Goal: Information Seeking & Learning: Learn about a topic

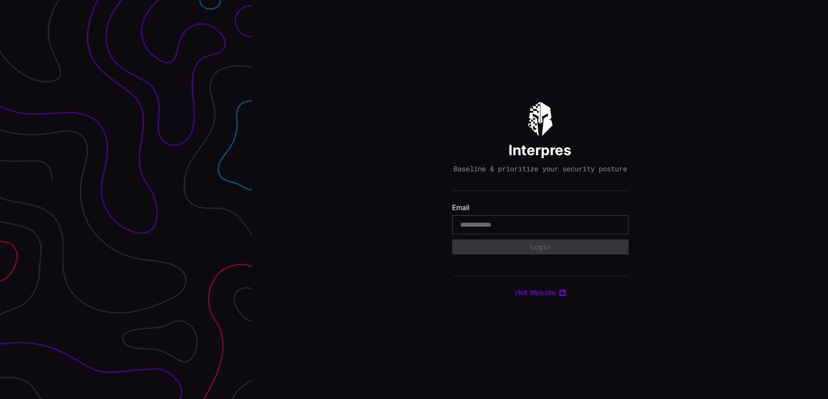
click at [506, 226] on input "email" at bounding box center [540, 224] width 160 height 9
type input "**********"
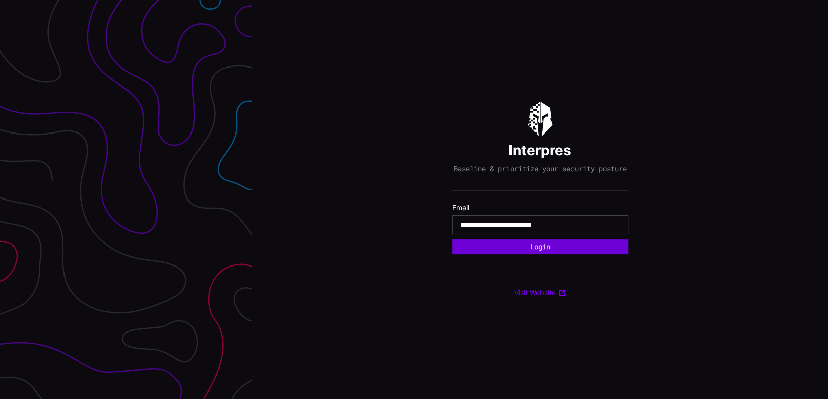
click at [533, 250] on button "Login" at bounding box center [540, 246] width 176 height 15
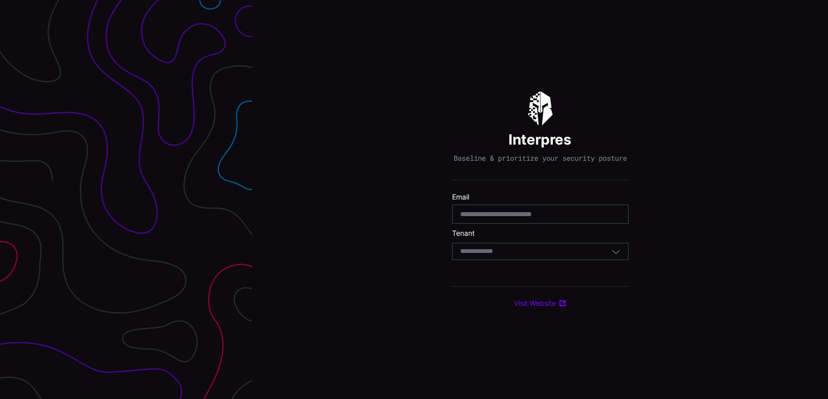
click at [515, 256] on div "Select Tenant" at bounding box center [535, 251] width 151 height 9
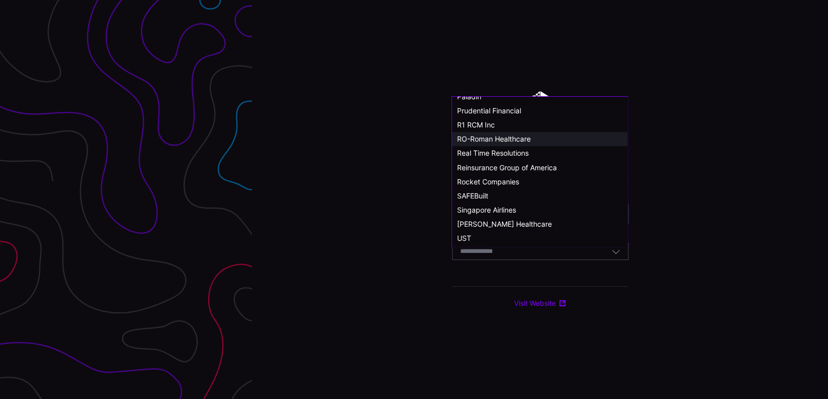
scroll to position [555, 0]
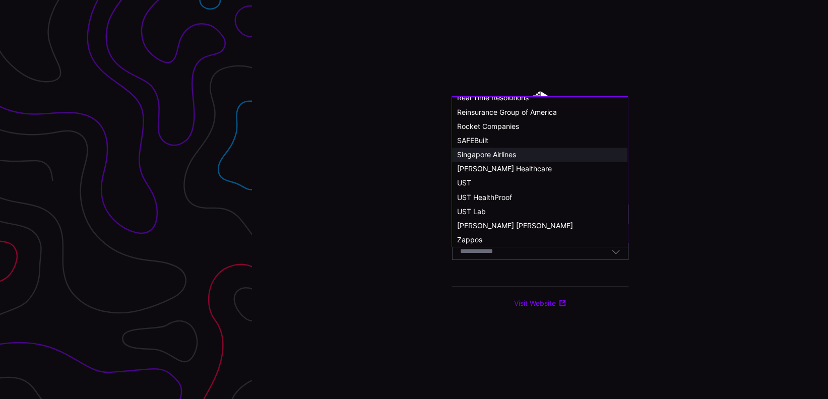
click at [528, 155] on div "Singapore Airlines" at bounding box center [539, 154] width 165 height 9
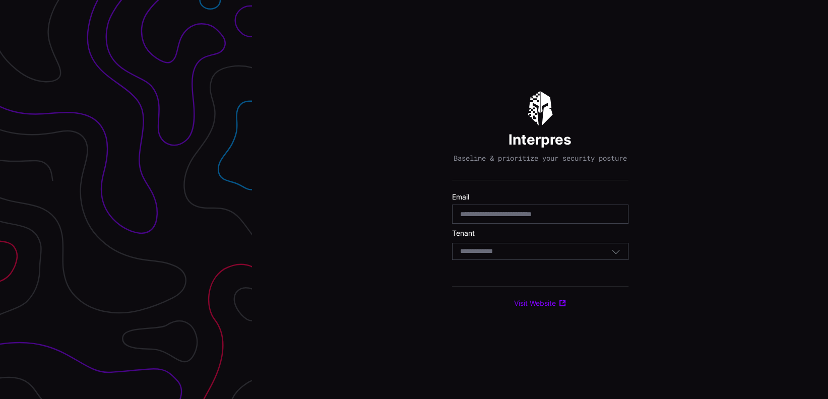
click at [524, 254] on div "Select Tenant" at bounding box center [535, 251] width 151 height 9
click at [670, 252] on div "**********" at bounding box center [540, 199] width 576 height 399
click at [608, 256] on div "Select Tenant" at bounding box center [535, 251] width 151 height 9
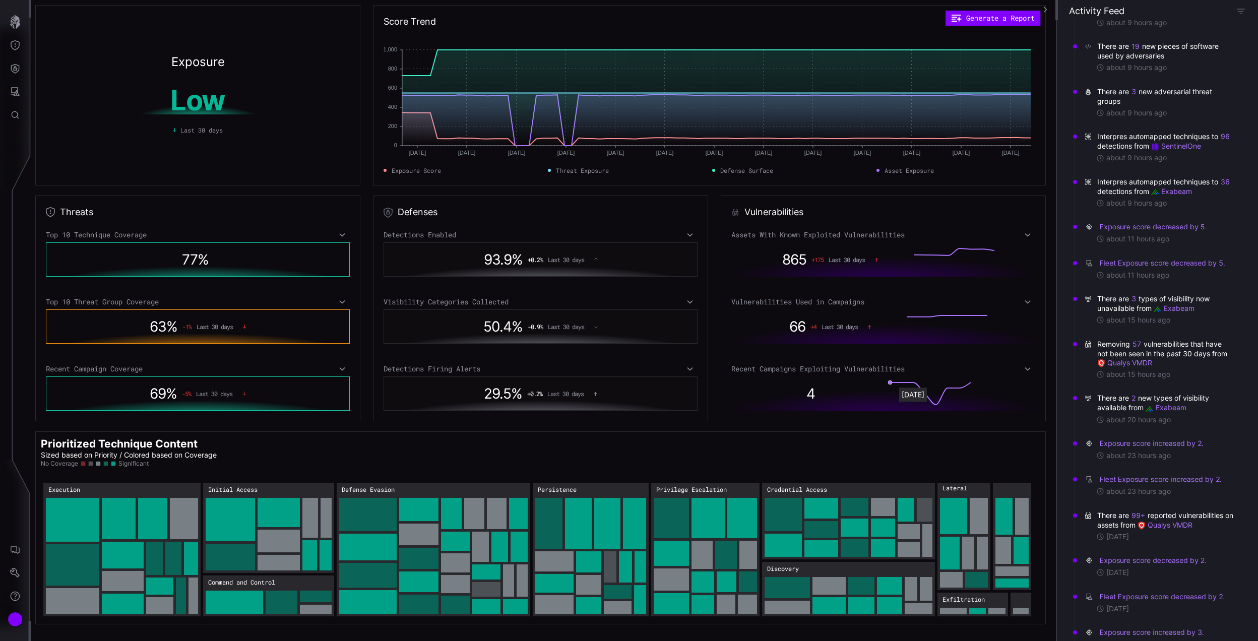
click at [828, 390] on rect at bounding box center [930, 394] width 81 height 22
click at [828, 382] on div "4" at bounding box center [883, 394] width 304 height 34
click at [807, 394] on span "4" at bounding box center [811, 393] width 9 height 17
click at [828, 232] on icon at bounding box center [1027, 235] width 7 height 8
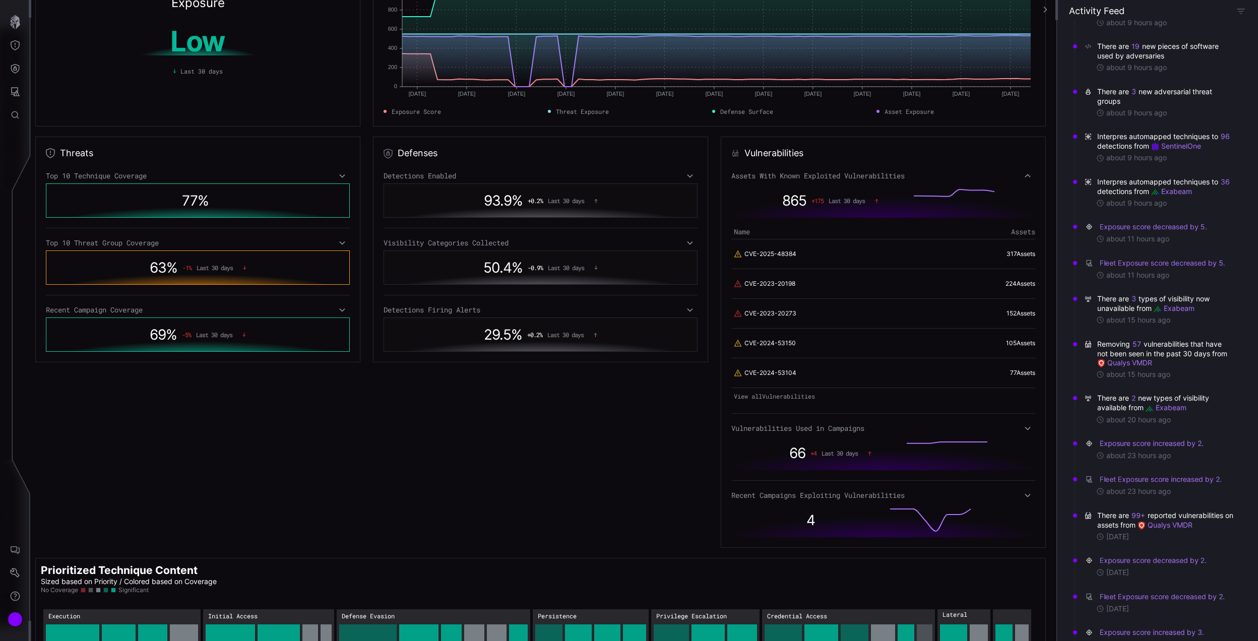
scroll to position [67, 0]
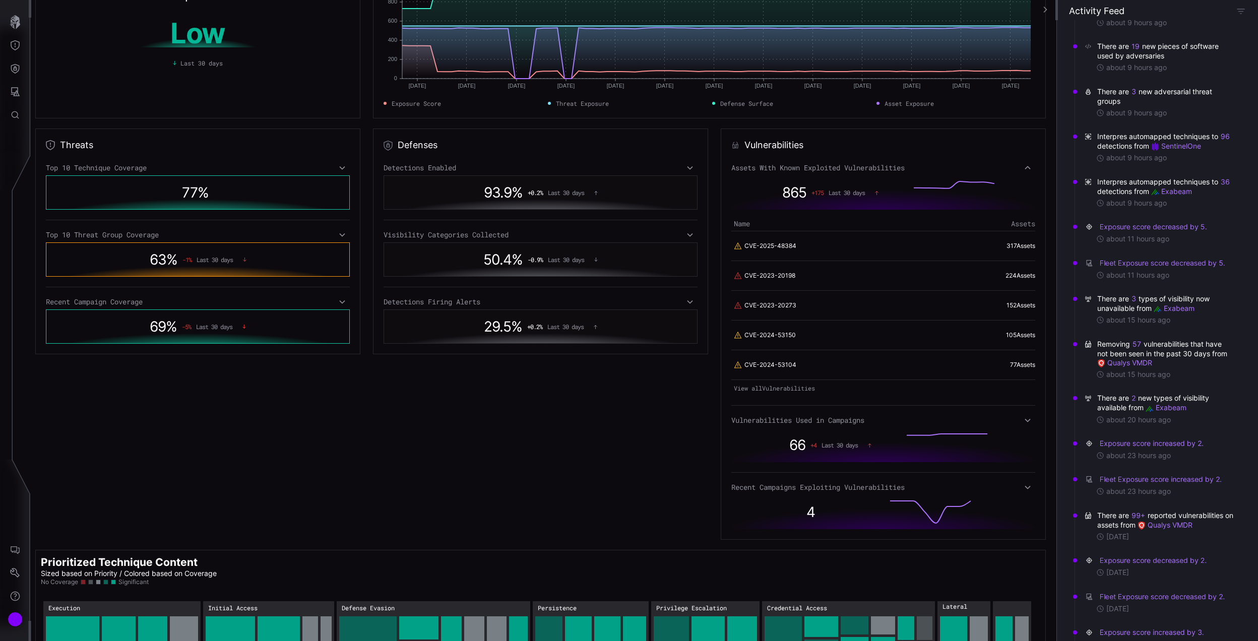
click at [624, 399] on div "Defenses Detections Enabled 93.9 % + 0.2 % Last 30 days Visibility Categories C…" at bounding box center [540, 334] width 335 height 411
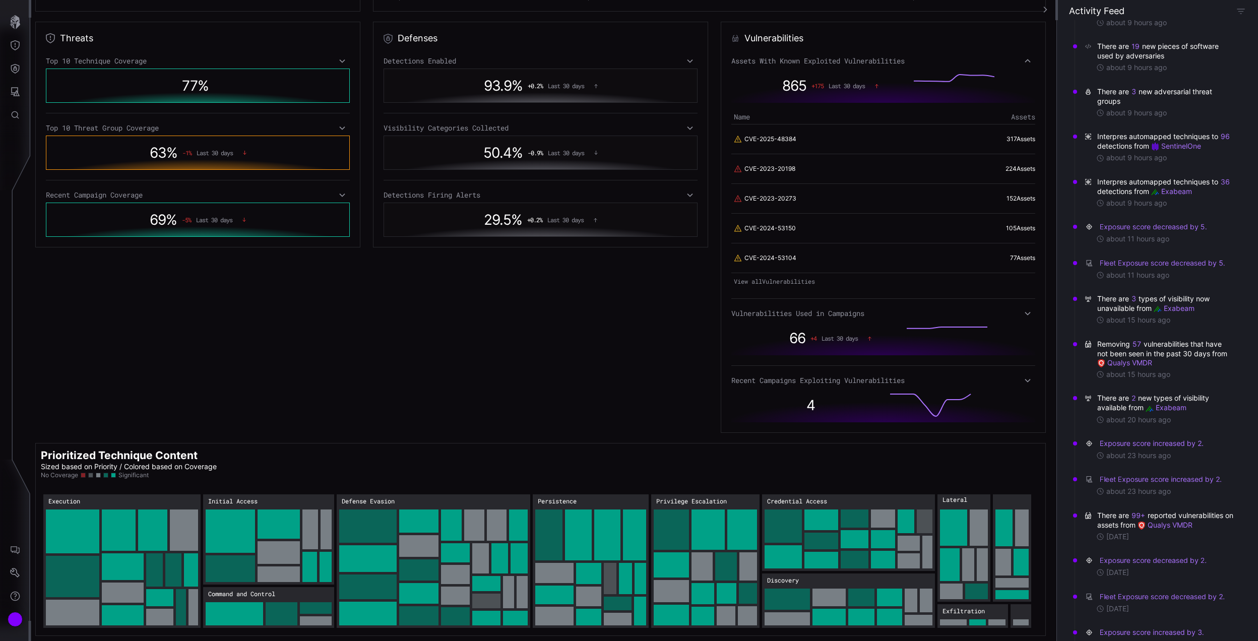
scroll to position [0, 0]
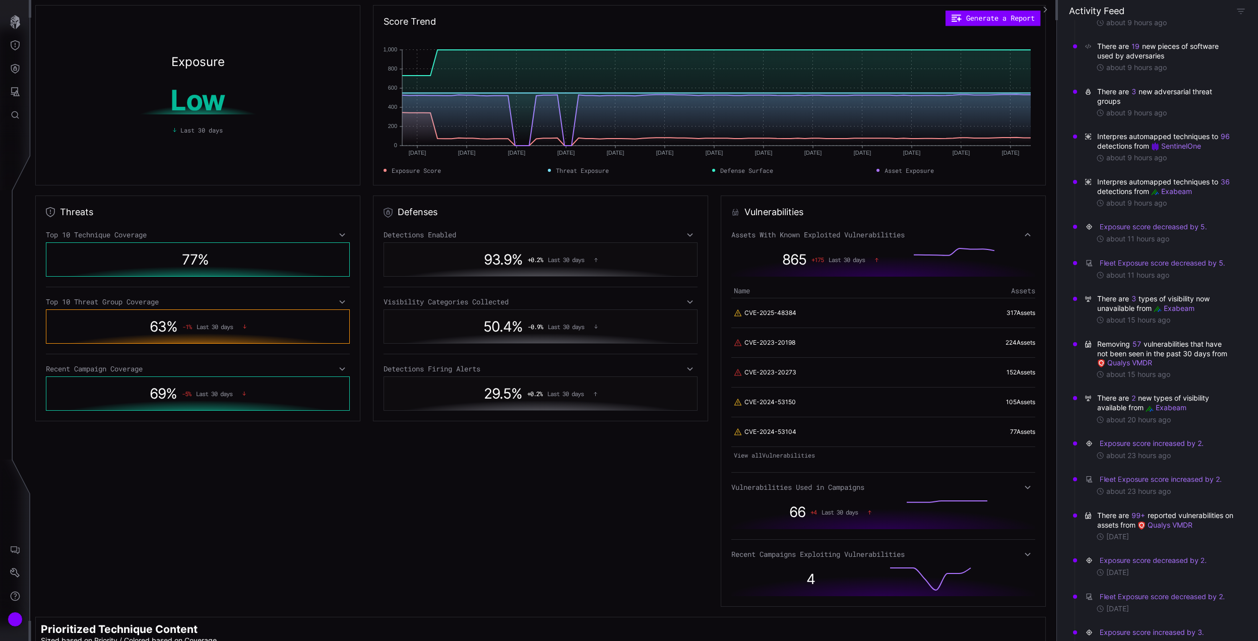
click at [828, 230] on div "Assets With Known Exploited Vulnerabilities" at bounding box center [883, 234] width 304 height 9
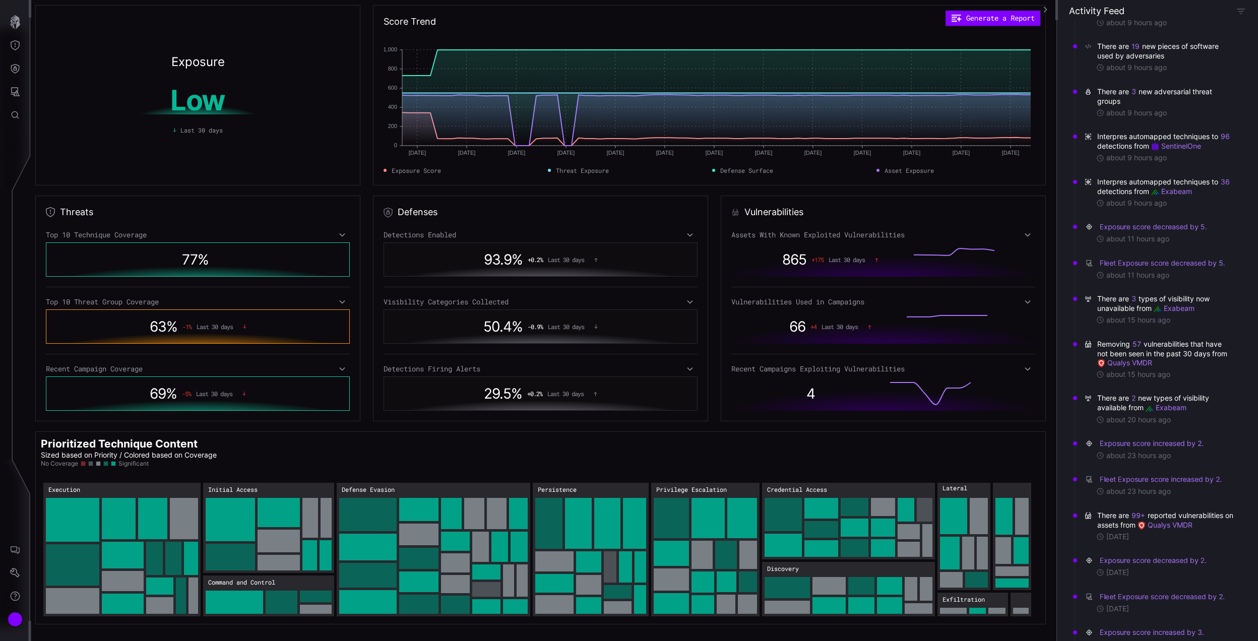
click at [828, 370] on icon at bounding box center [1028, 370] width 6 height 4
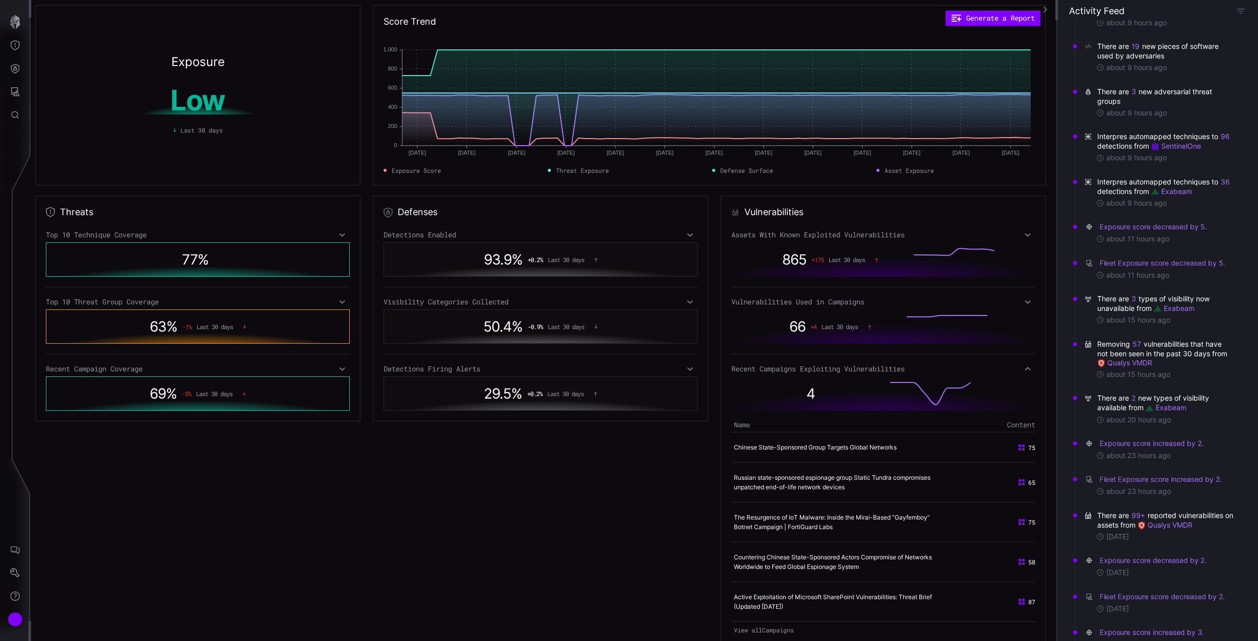
click at [828, 300] on icon at bounding box center [1027, 302] width 7 height 8
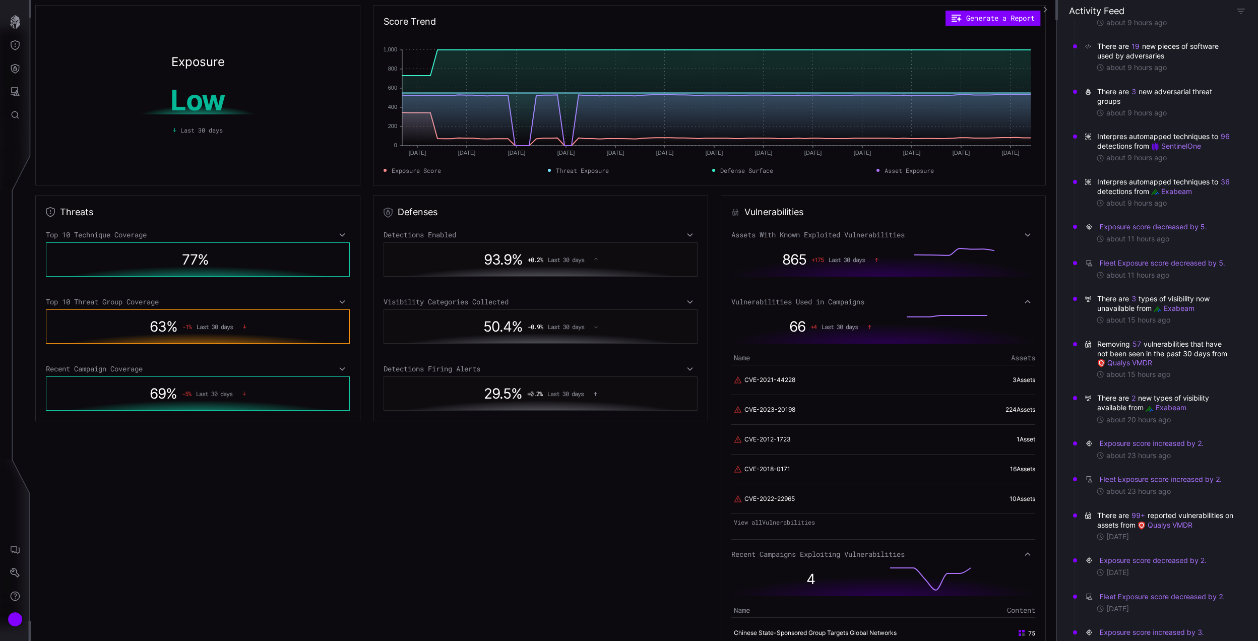
click at [828, 301] on icon at bounding box center [1028, 302] width 6 height 4
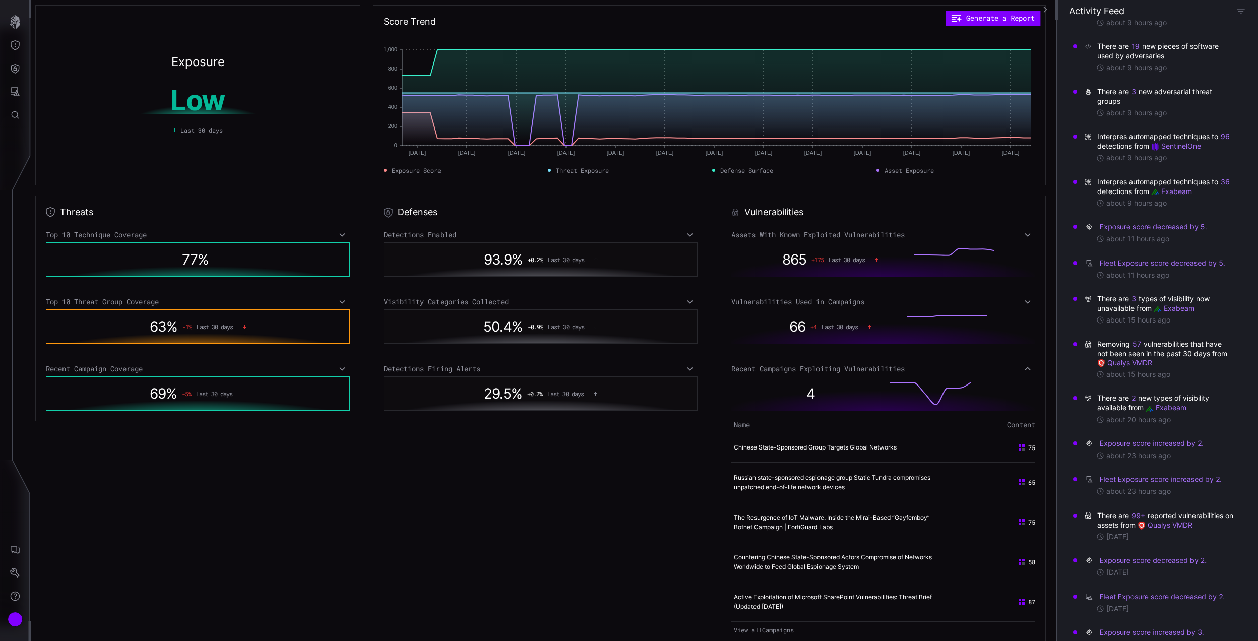
click at [828, 372] on icon at bounding box center [1027, 369] width 7 height 8
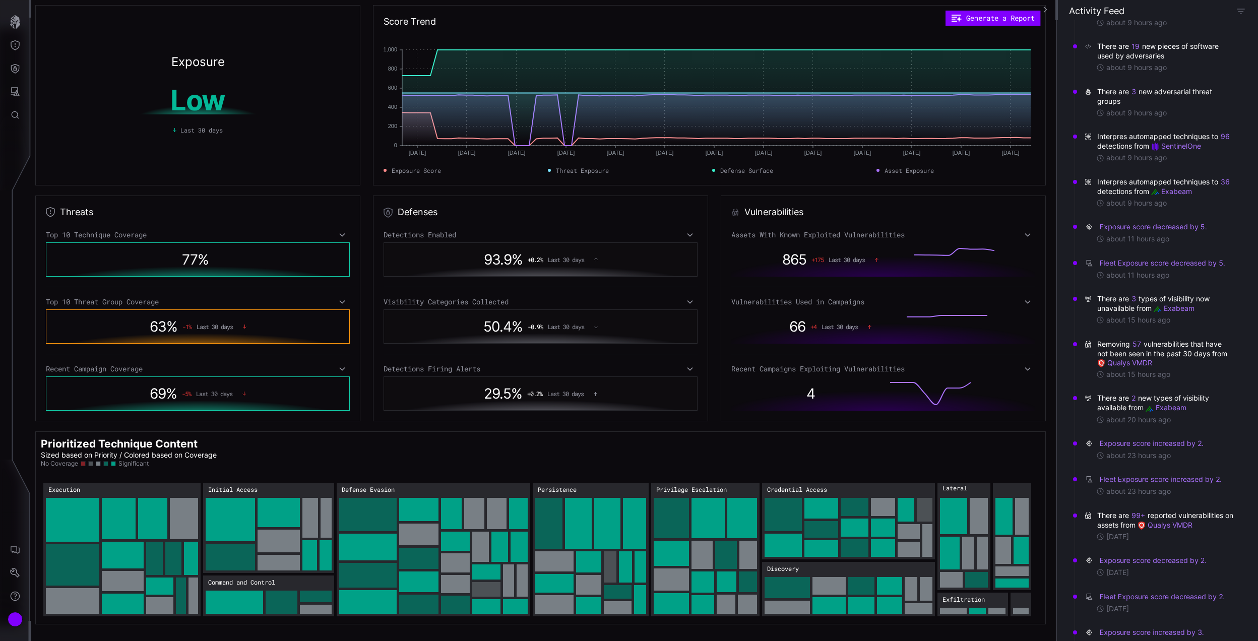
click at [828, 301] on icon at bounding box center [1027, 302] width 7 height 8
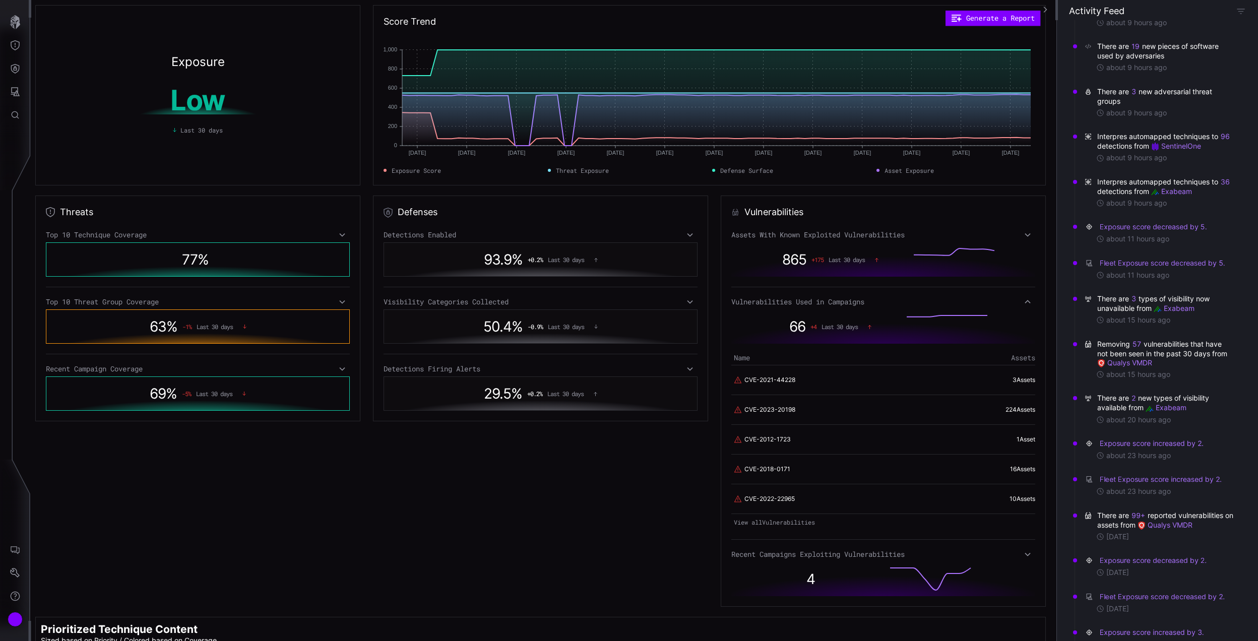
click at [828, 305] on icon at bounding box center [1027, 302] width 7 height 8
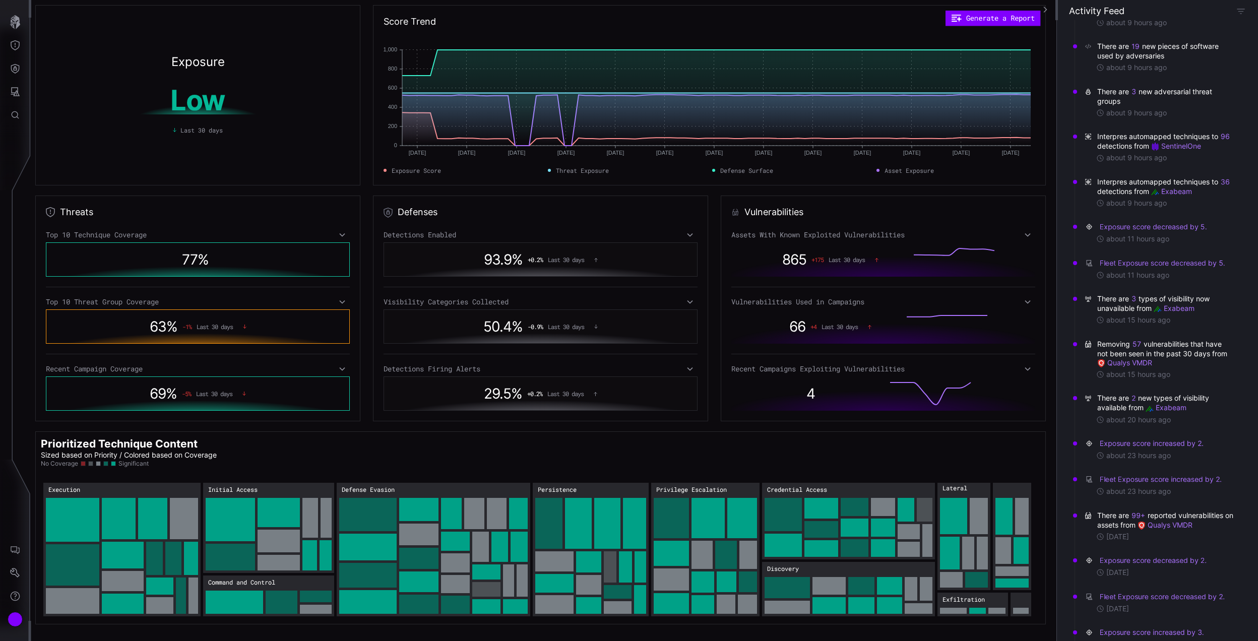
click at [828, 327] on span "Last 30 days" at bounding box center [840, 326] width 36 height 7
click at [828, 328] on icon at bounding box center [870, 327] width 4 height 5
click at [828, 235] on icon at bounding box center [1028, 235] width 6 height 4
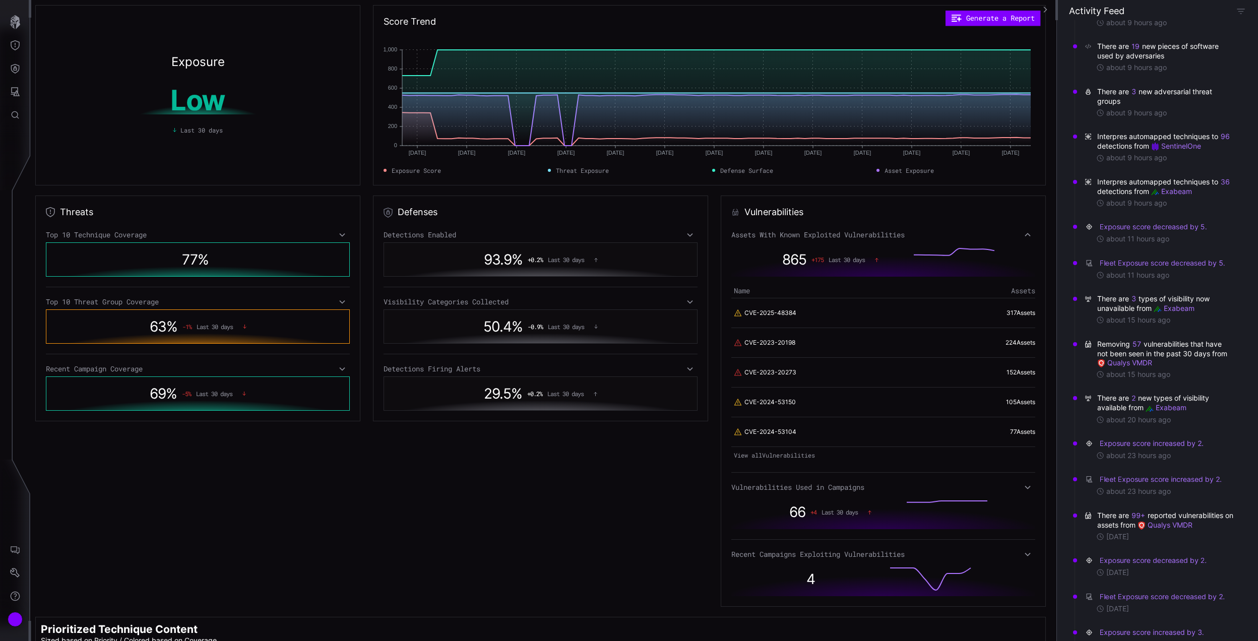
click at [193, 133] on span "Last 30 days" at bounding box center [201, 130] width 42 height 9
click at [688, 399] on div "Defenses Detections Enabled 93.9 % + 0.2 % Last 30 days Visibility Categories C…" at bounding box center [540, 401] width 335 height 411
